Goal: Task Accomplishment & Management: Manage account settings

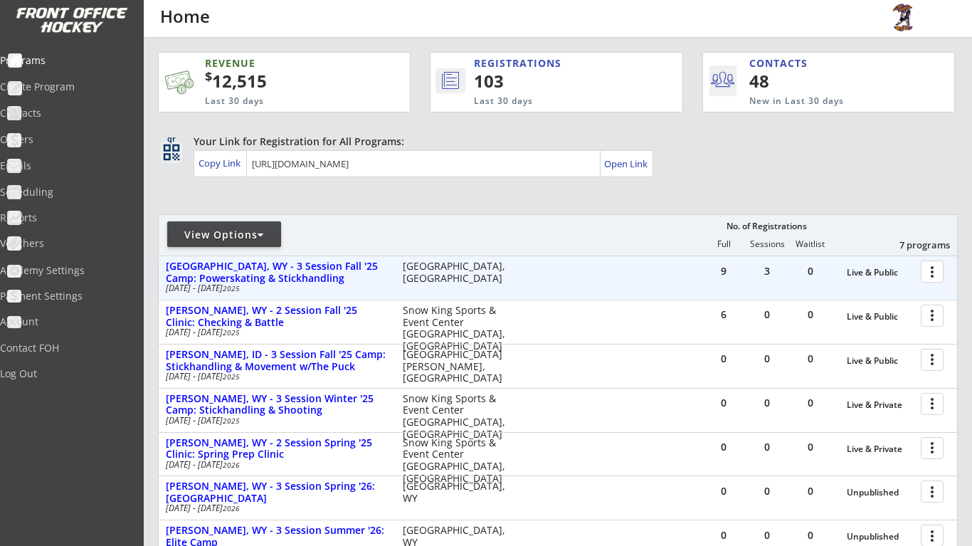
click at [939, 275] on div at bounding box center [934, 270] width 25 height 25
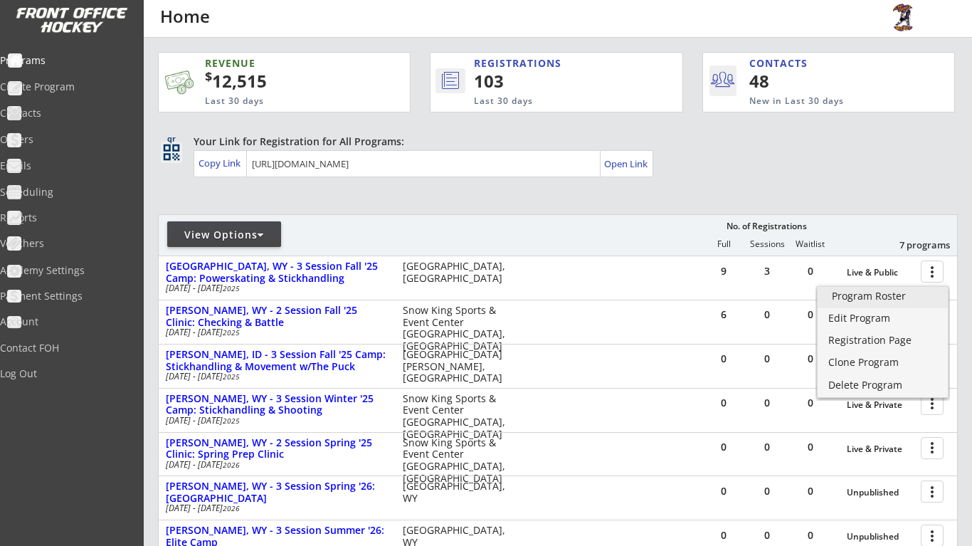
click at [890, 300] on div "Program Roster" at bounding box center [883, 296] width 102 height 10
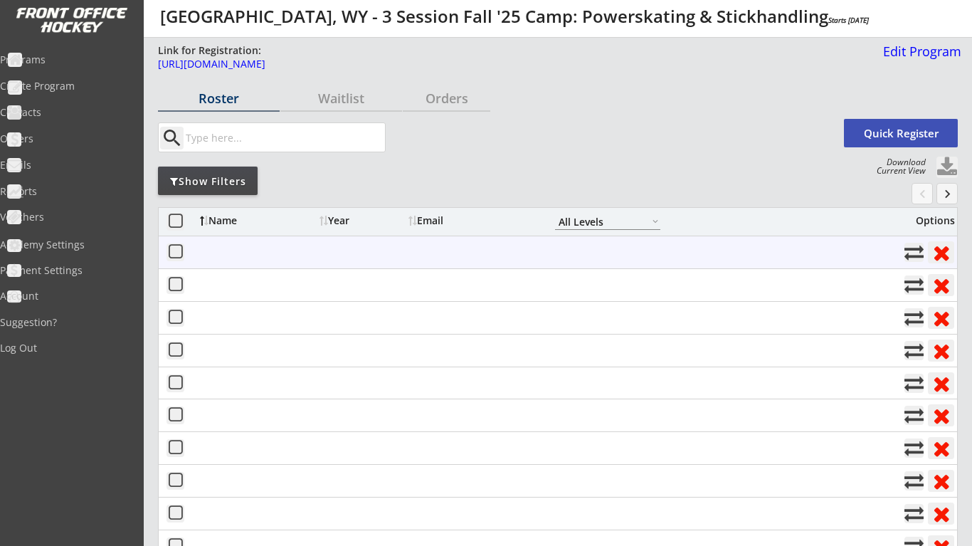
select select ""All Levels""
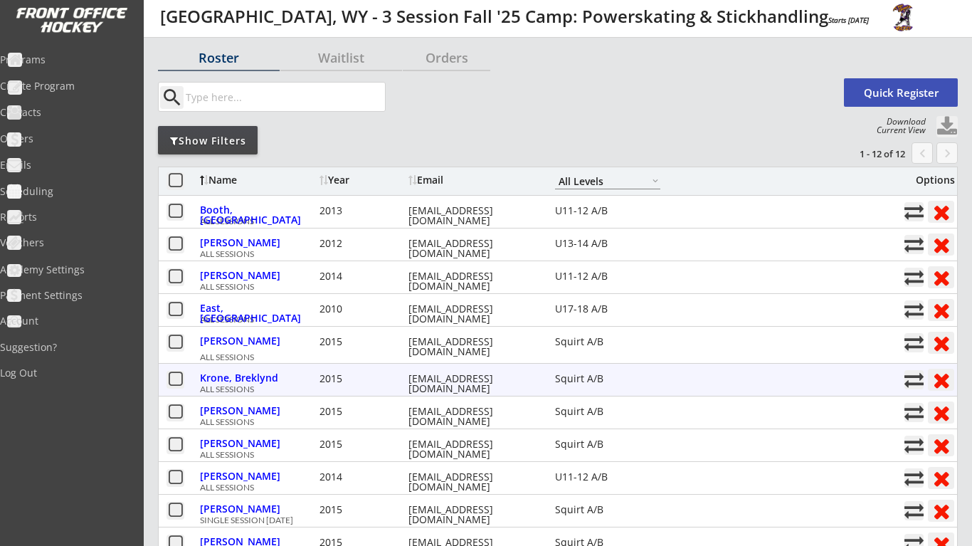
scroll to position [35, 0]
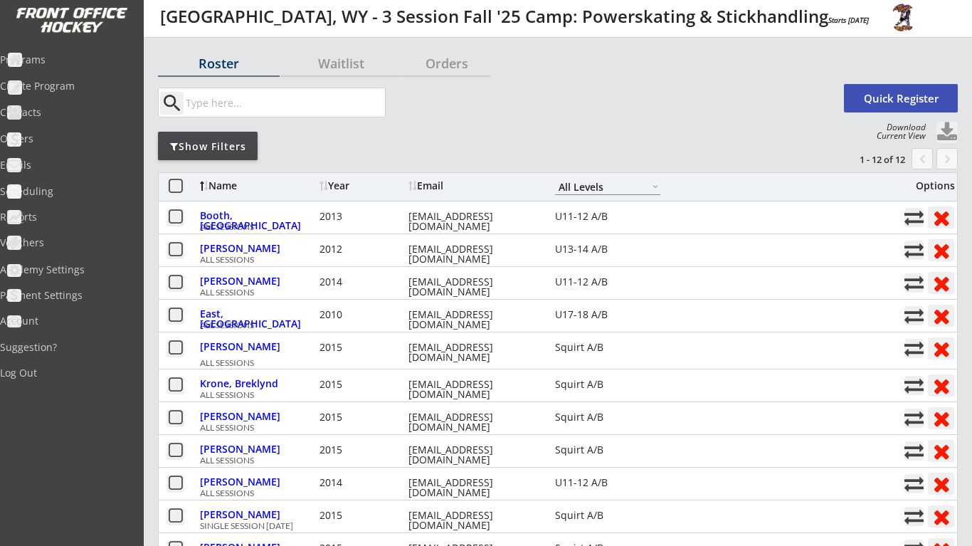
click at [944, 137] on button at bounding box center [946, 132] width 21 height 21
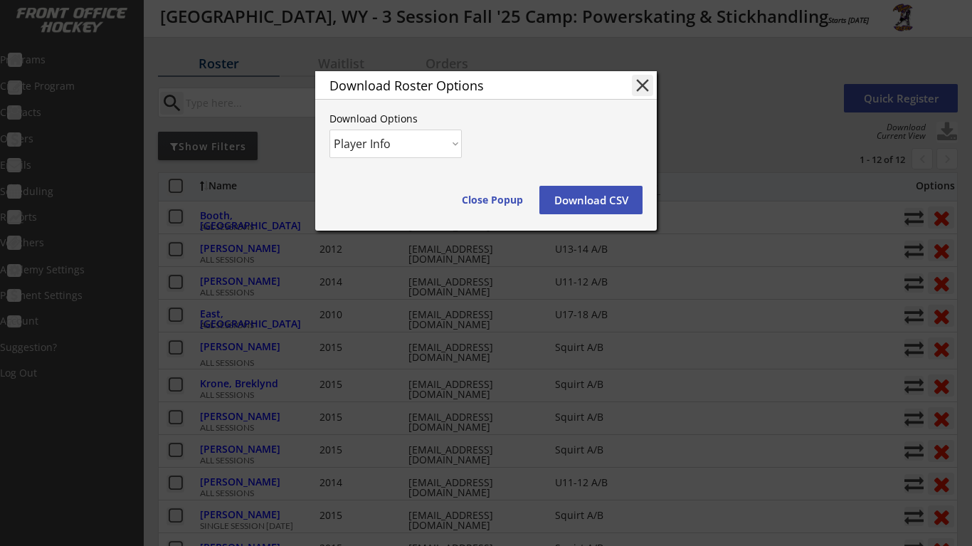
select select ""Player and Order Info""
click at [578, 207] on button "Download CSV" at bounding box center [590, 200] width 103 height 28
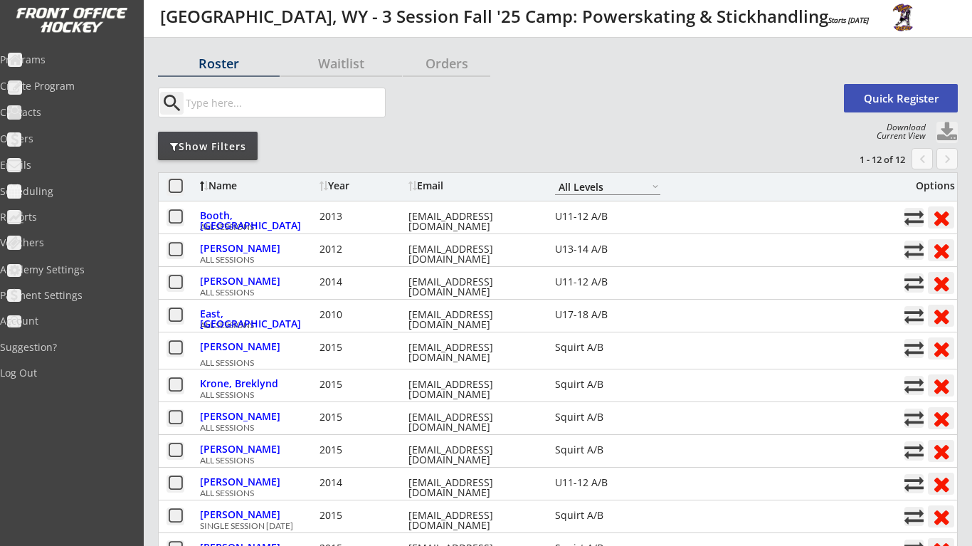
click at [476, 117] on div "search Quick Register" at bounding box center [558, 103] width 800 height 46
click at [78, 48] on div "Programs" at bounding box center [67, 60] width 135 height 25
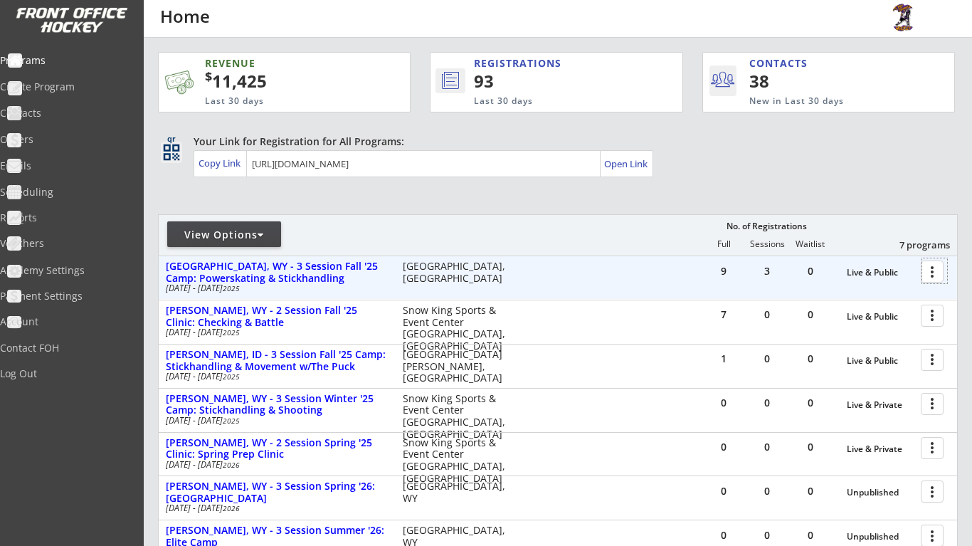
click at [933, 270] on div at bounding box center [934, 270] width 25 height 25
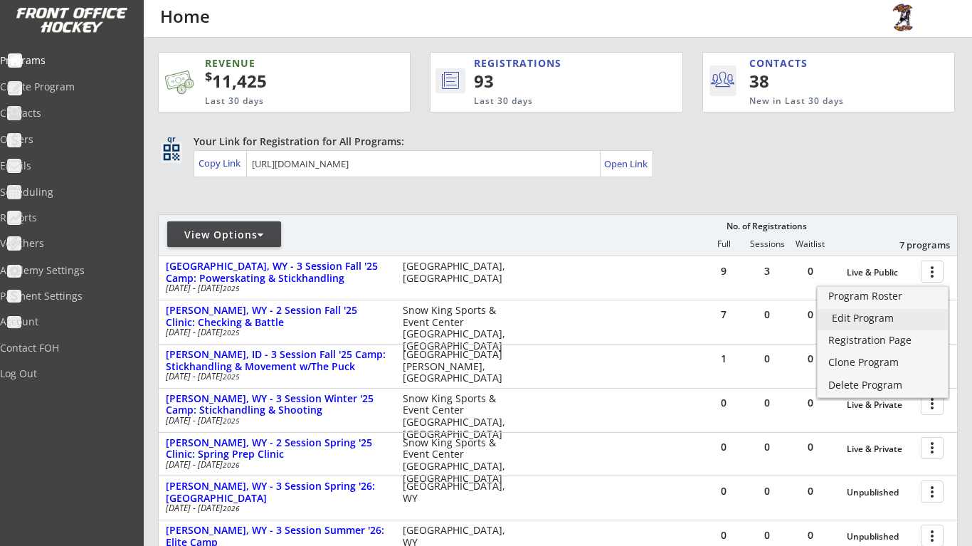
click at [873, 320] on div "Edit Program" at bounding box center [883, 318] width 102 height 10
